Goal: Task Accomplishment & Management: Manage account settings

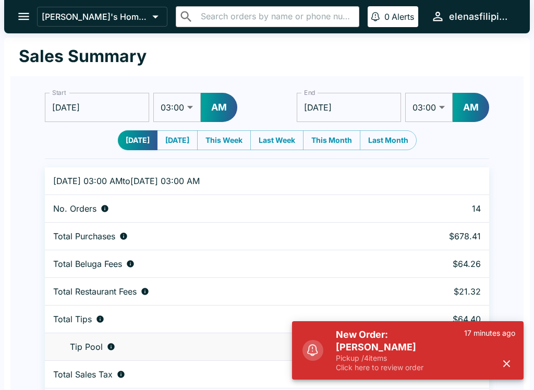
select select "03:00"
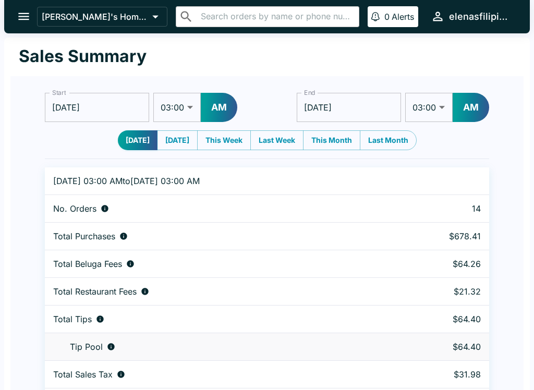
click at [17, 5] on button "open drawer" at bounding box center [23, 16] width 27 height 27
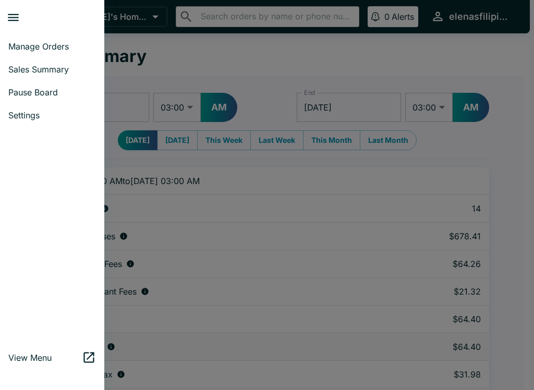
click at [20, 44] on span "Manage Orders" at bounding box center [52, 46] width 88 height 10
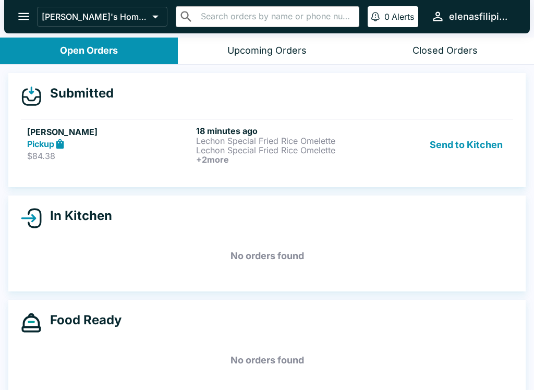
click at [67, 158] on p "$84.38" at bounding box center [109, 156] width 165 height 10
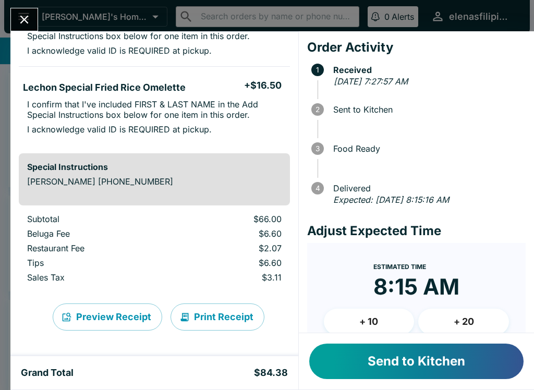
scroll to position [291, 0]
click at [399, 367] on button "Send to Kitchen" at bounding box center [416, 360] width 214 height 35
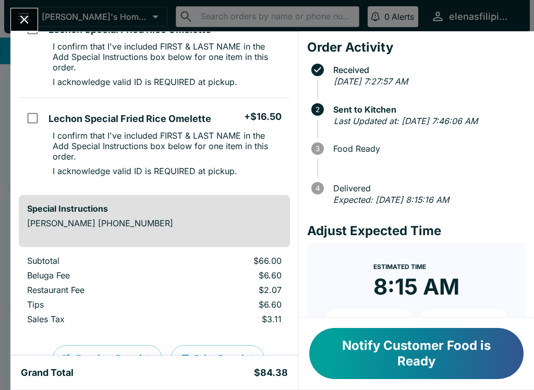
click at [22, 23] on icon "Close" at bounding box center [24, 20] width 8 height 8
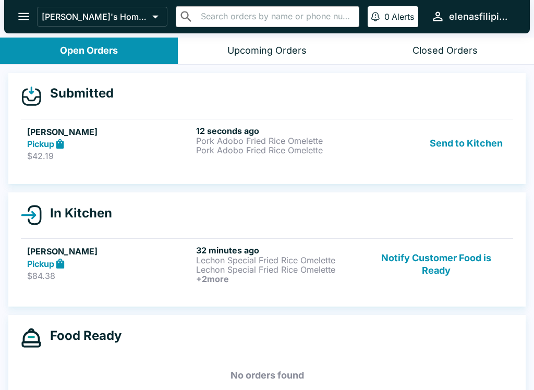
click at [35, 138] on div "Pickup" at bounding box center [109, 144] width 165 height 12
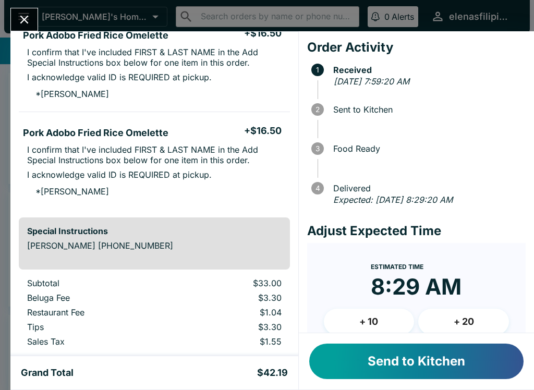
scroll to position [112, 0]
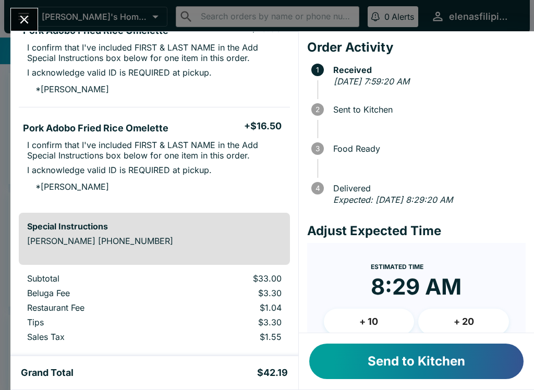
click at [382, 366] on button "Send to Kitchen" at bounding box center [416, 360] width 214 height 35
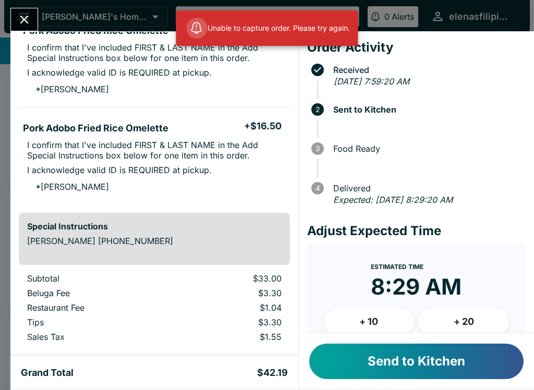
click at [382, 378] on button "Send to Kitchen" at bounding box center [416, 360] width 214 height 35
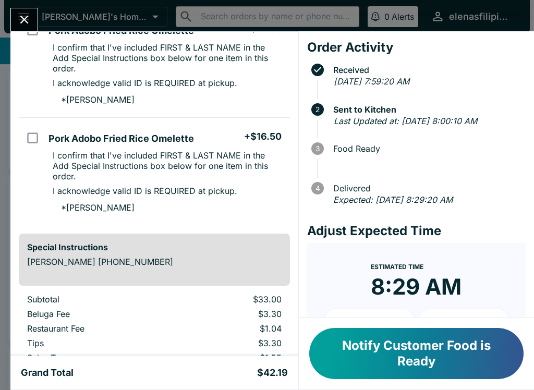
click at [21, 24] on icon "Close" at bounding box center [24, 20] width 14 height 14
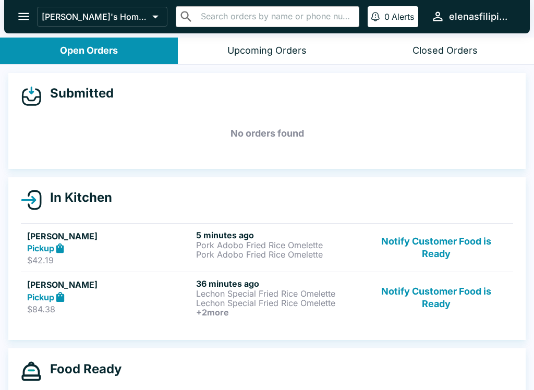
click at [456, 299] on button "Notify Customer Food is Ready" at bounding box center [435, 297] width 141 height 39
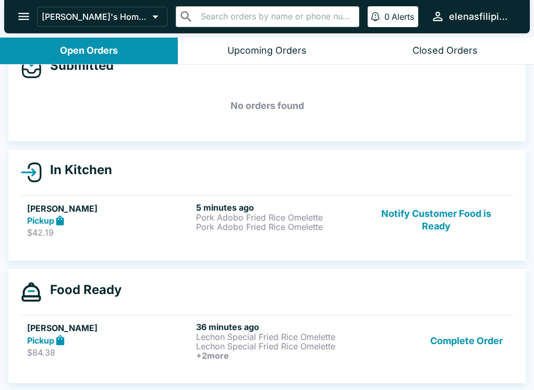
scroll to position [28, 0]
click at [409, 202] on button "Notify Customer Food is Ready" at bounding box center [435, 220] width 141 height 36
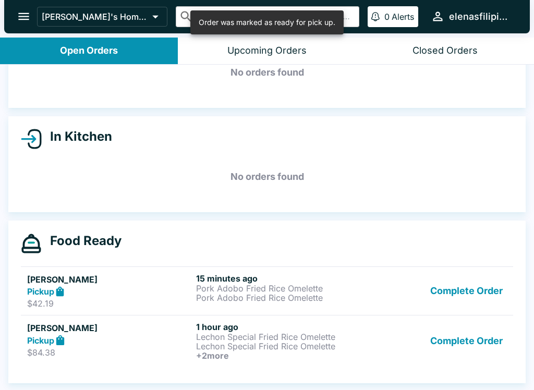
scroll to position [61, 0]
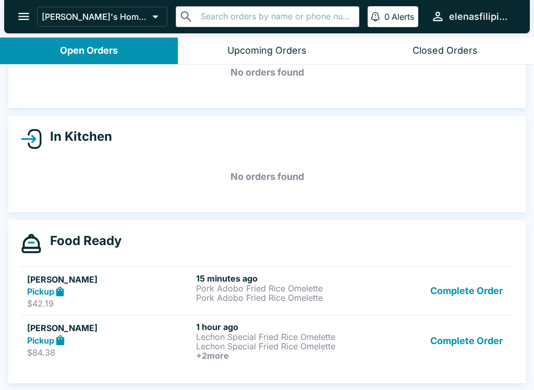
click at [450, 345] on button "Complete Order" at bounding box center [466, 340] width 81 height 39
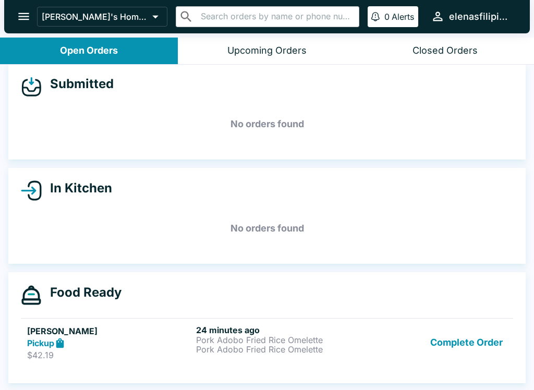
scroll to position [9, 0]
